Goal: Task Accomplishment & Management: Complete application form

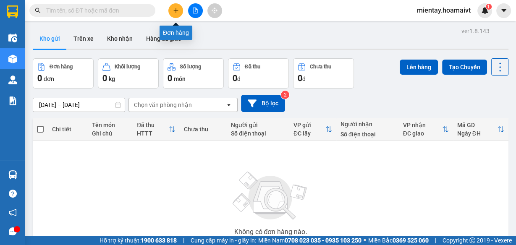
click at [175, 11] on icon "plus" at bounding box center [175, 10] width 5 height 0
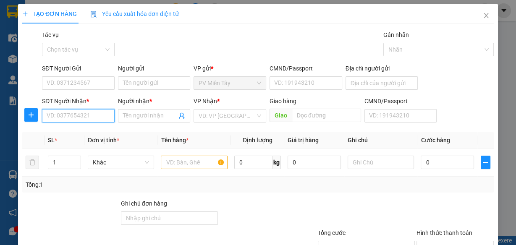
click at [94, 117] on input "SĐT Người Nhận *" at bounding box center [78, 115] width 73 height 13
type input "0937647"
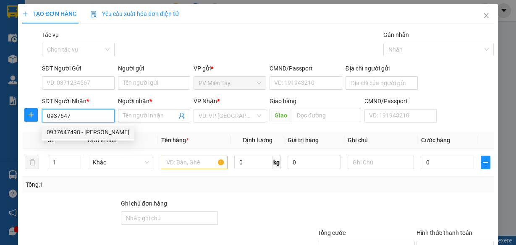
click at [88, 134] on div "0937647498 - [PERSON_NAME]" at bounding box center [88, 132] width 83 height 9
type input "cho Binh Dien, F7, Q8"
type input "0937647498"
type input "[PERSON_NAME]"
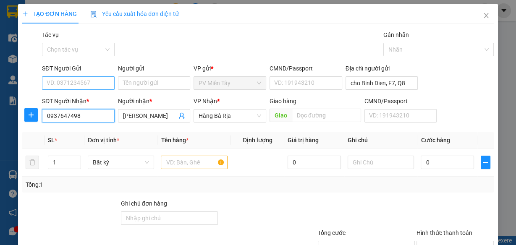
type input "0937647498"
click at [98, 84] on input "SĐT Người Gửi" at bounding box center [78, 82] width 73 height 13
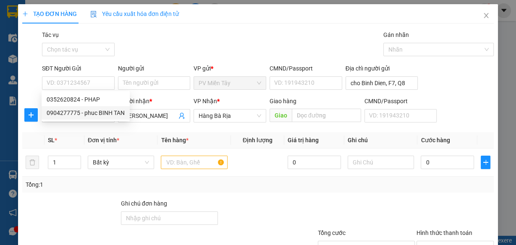
click at [143, 177] on div "Tổng: 1" at bounding box center [258, 185] width 472 height 16
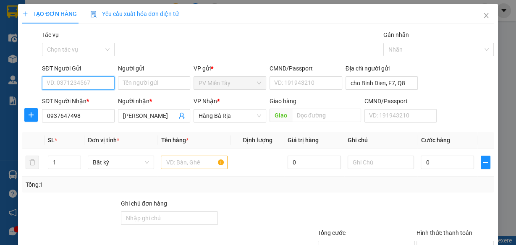
click at [103, 82] on input "SĐT Người Gửi" at bounding box center [78, 82] width 73 height 13
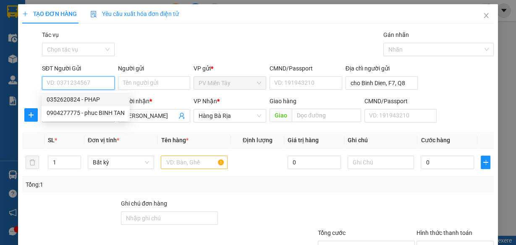
click at [87, 100] on div "0352620824 - PHAP" at bounding box center [86, 99] width 78 height 9
type input "0352620824"
type input "PHAP"
type input "083200011433"
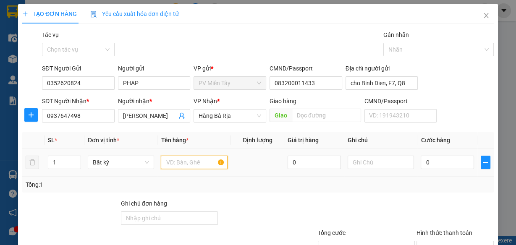
click at [173, 159] on input "text" at bounding box center [194, 162] width 67 height 13
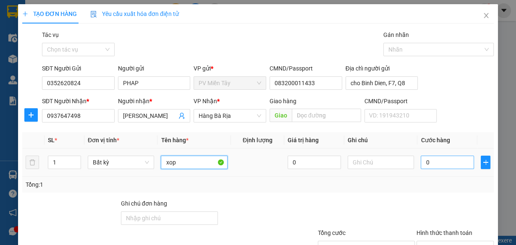
type input "xop"
click at [463, 166] on input "0" at bounding box center [447, 162] width 53 height 13
type input "5"
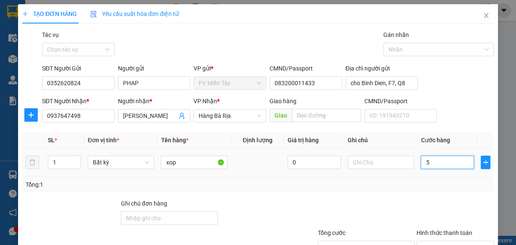
type input "50"
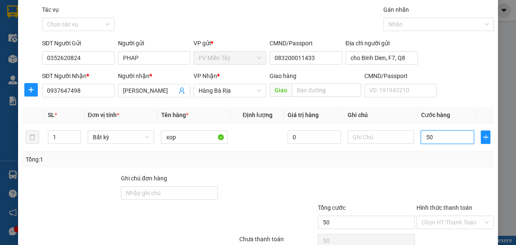
scroll to position [65, 0]
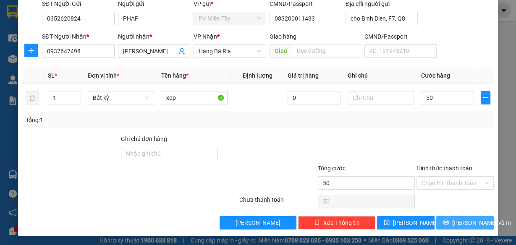
type input "50.000"
click at [467, 222] on span "[PERSON_NAME] và In" at bounding box center [481, 222] width 59 height 9
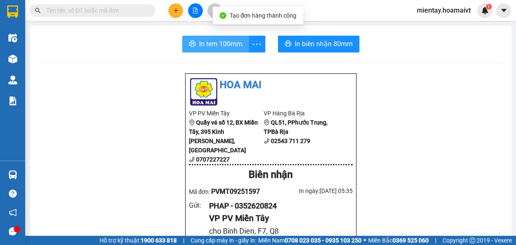
click at [231, 45] on span "In tem 100mm" at bounding box center [220, 44] width 43 height 11
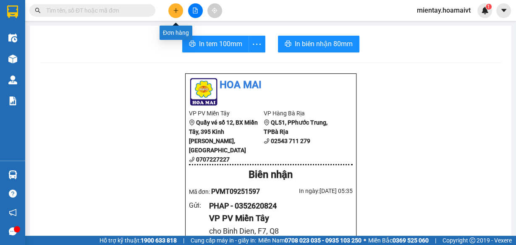
click at [176, 10] on icon "plus" at bounding box center [175, 10] width 5 height 0
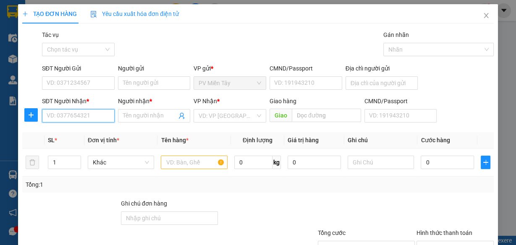
click at [104, 117] on input "SĐT Người Nhận *" at bounding box center [78, 115] width 73 height 13
type input "0783815"
click at [101, 134] on div "0783815532 - Trang" at bounding box center [78, 132] width 62 height 9
type input "quan binh tan"
type input "0783815532"
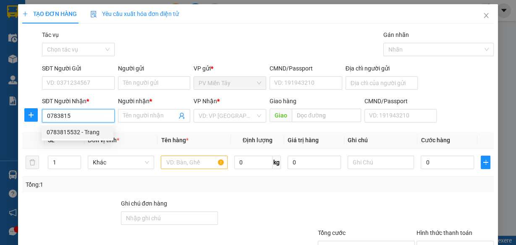
type input "Trang"
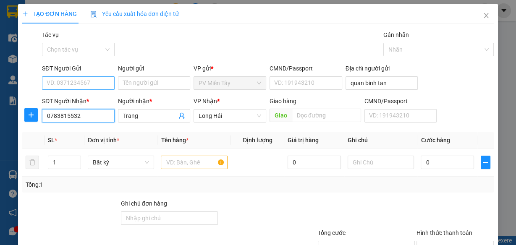
type input "0783815532"
click at [90, 80] on input "SĐT Người Gửi" at bounding box center [78, 82] width 73 height 13
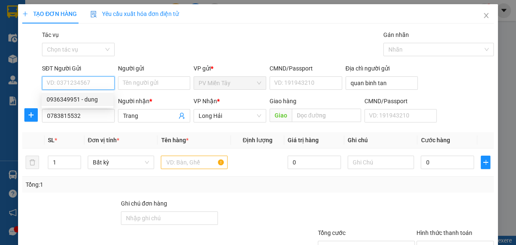
click at [92, 98] on div "0936349951 - dung" at bounding box center [78, 99] width 62 height 9
type input "0936349951"
type input "dung"
type input "091072023796"
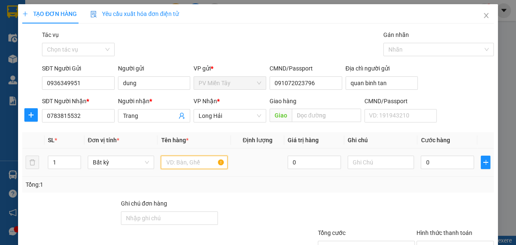
click at [184, 162] on input "text" at bounding box center [194, 162] width 67 height 13
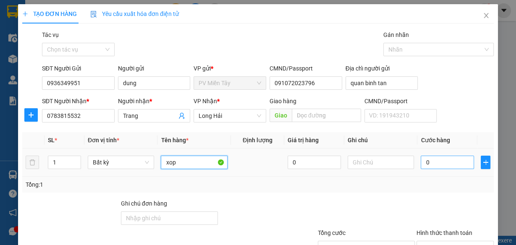
type input "xop"
click at [440, 161] on input "0" at bounding box center [447, 162] width 53 height 13
type input "5"
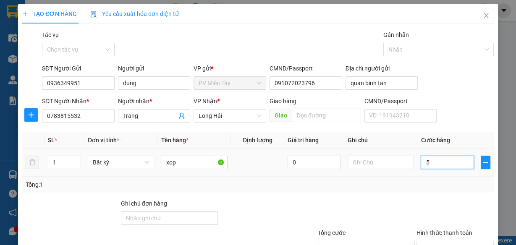
type input "50"
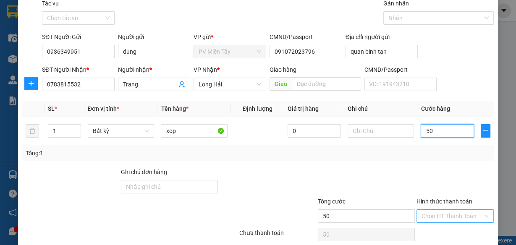
scroll to position [65, 0]
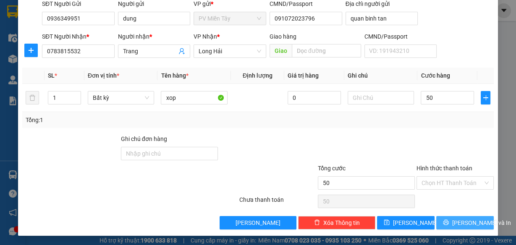
type input "50.000"
click at [456, 218] on span "[PERSON_NAME] và In" at bounding box center [481, 222] width 59 height 9
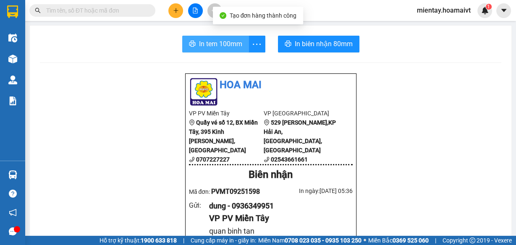
click at [216, 45] on span "In tem 100mm" at bounding box center [220, 44] width 43 height 11
